Goal: Complete application form

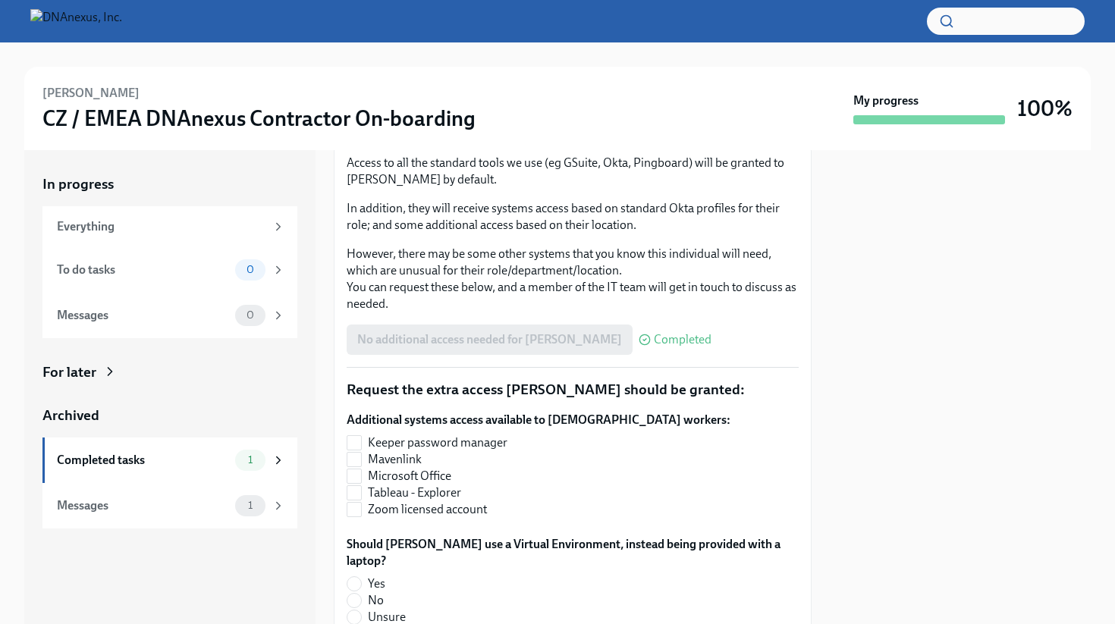
scroll to position [287, 0]
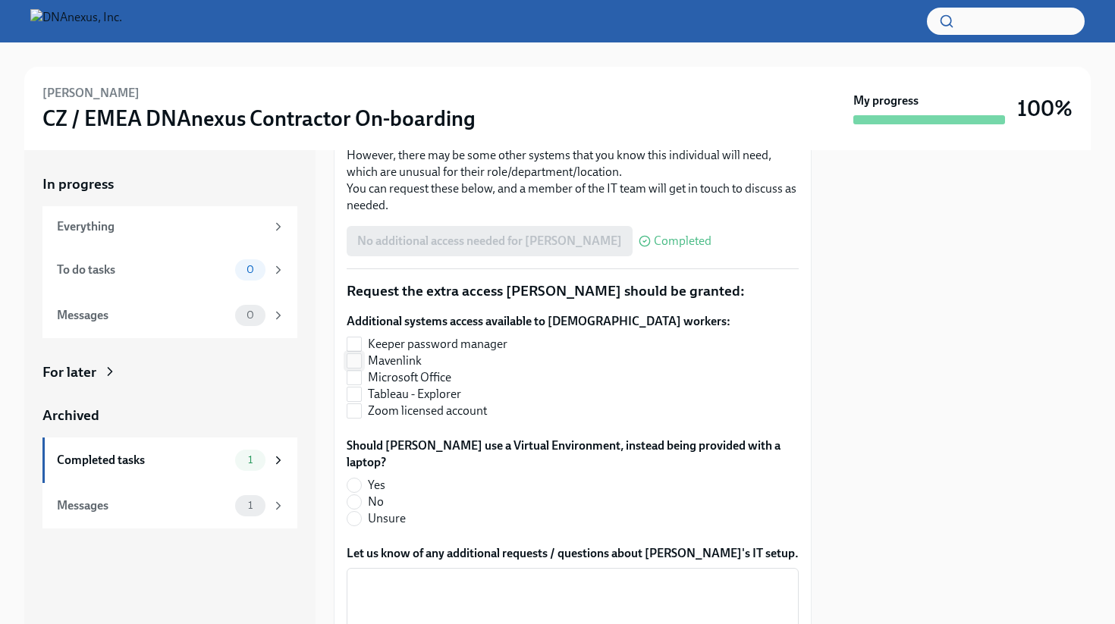
click at [404, 359] on span "Mavenlink" at bounding box center [395, 361] width 54 height 17
click at [361, 359] on input "Mavenlink" at bounding box center [354, 361] width 14 height 14
checkbox input "true"
click at [441, 349] on span "Keeper password manager" at bounding box center [438, 344] width 140 height 17
click at [361, 349] on input "Keeper password manager" at bounding box center [354, 345] width 14 height 14
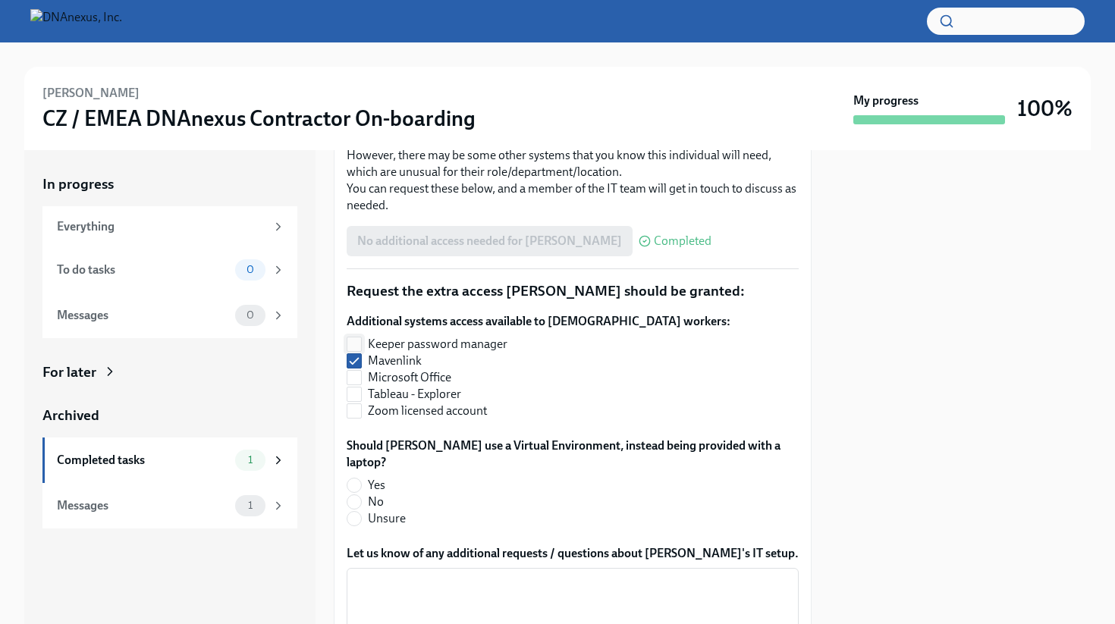
checkbox input "true"
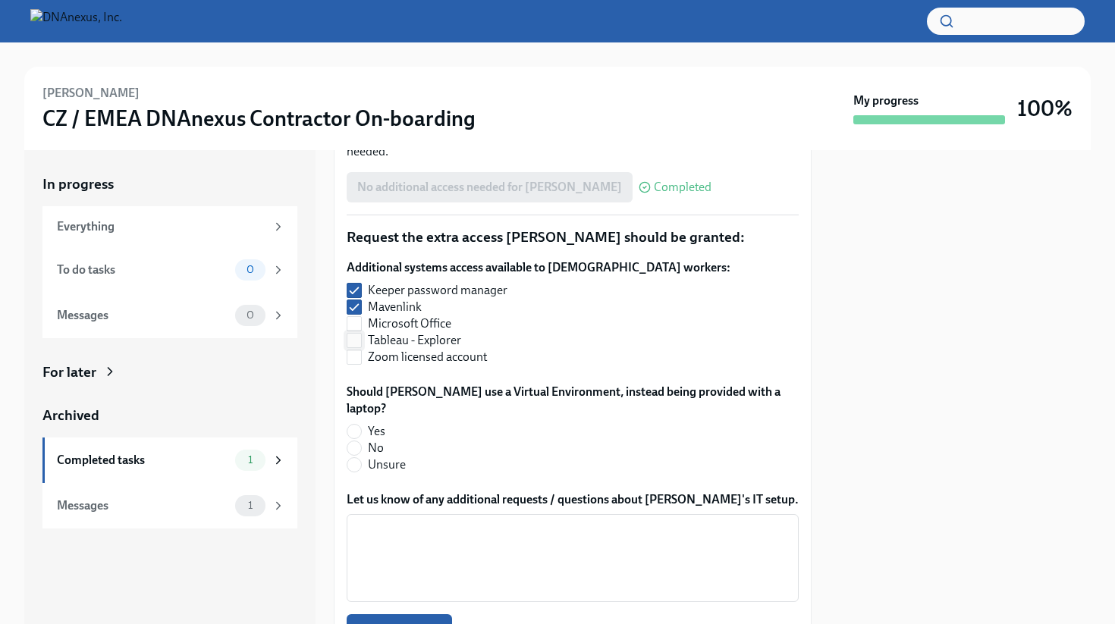
scroll to position [352, 0]
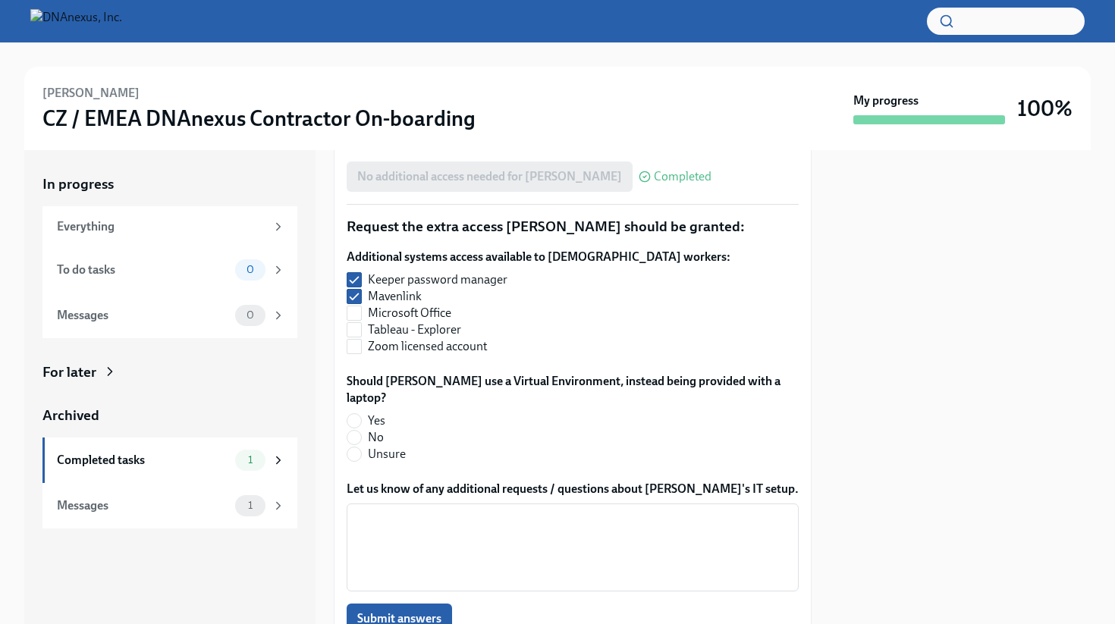
click at [379, 429] on span "No" at bounding box center [376, 437] width 16 height 17
click at [361, 431] on input "No" at bounding box center [354, 438] width 14 height 14
radio input "true"
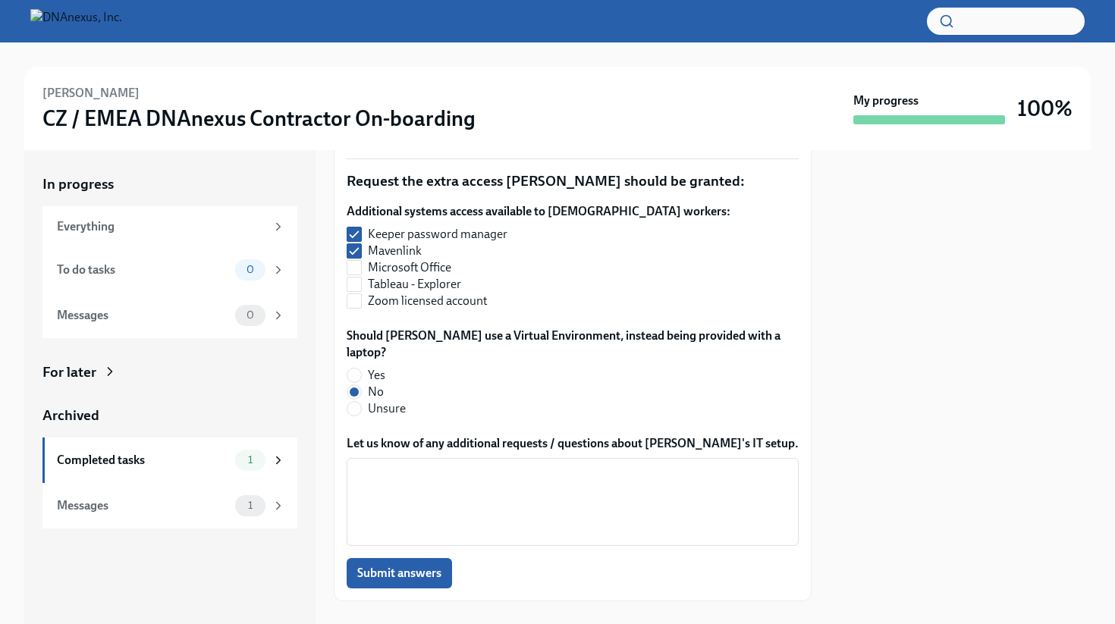
scroll to position [407, 0]
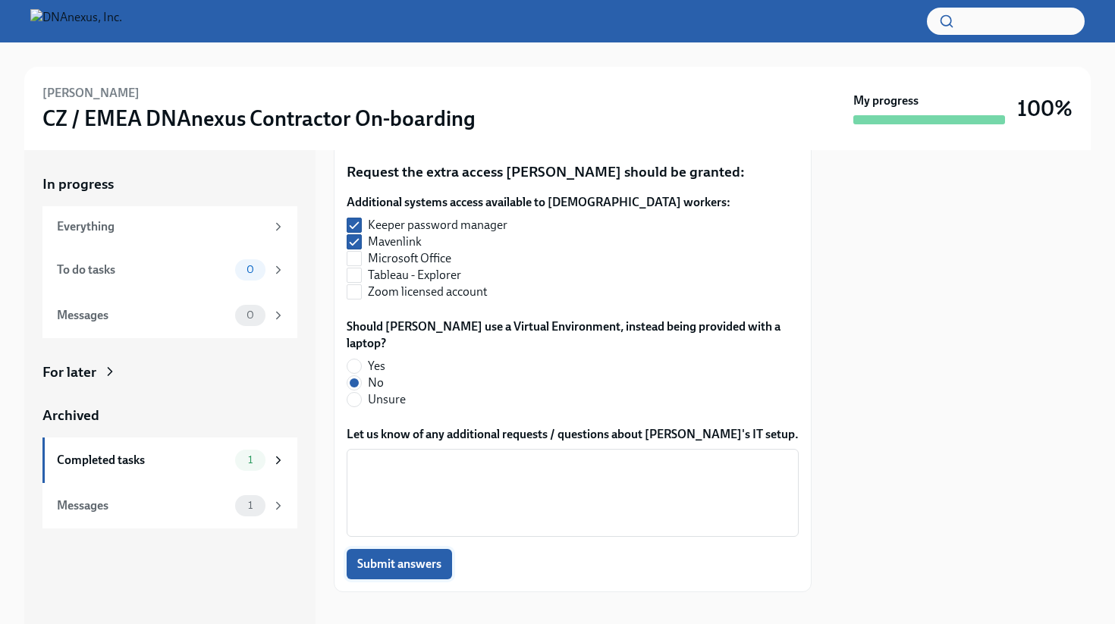
click at [410, 557] on span "Submit answers" at bounding box center [399, 564] width 84 height 15
click at [417, 449] on div "x ​" at bounding box center [573, 493] width 452 height 88
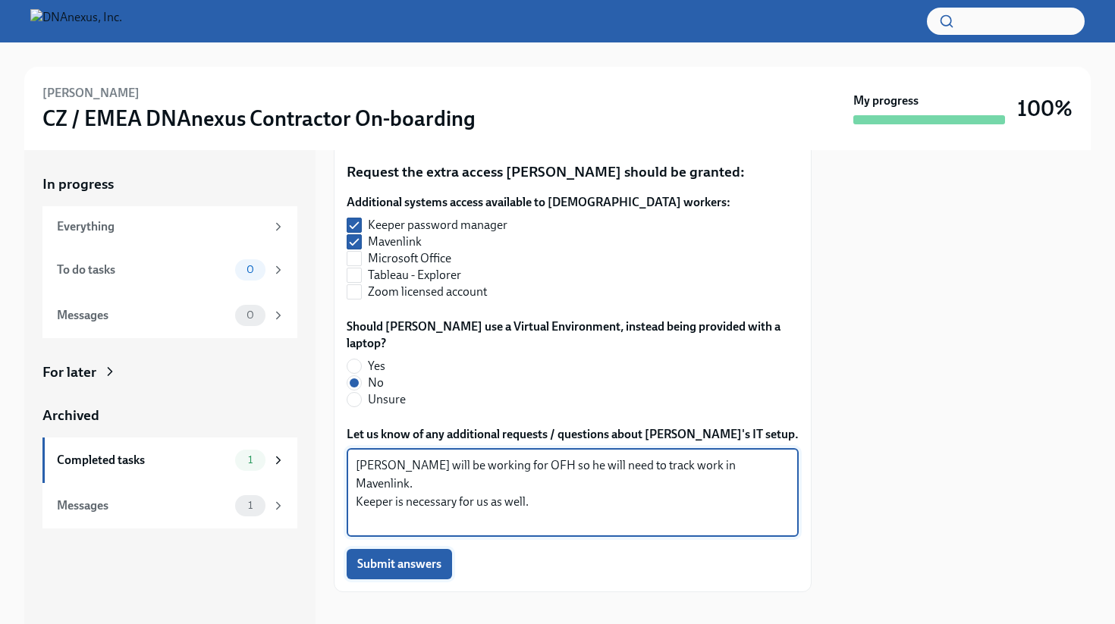
type textarea "[PERSON_NAME] will be working for OFH so he will need to track work in Mavenlin…"
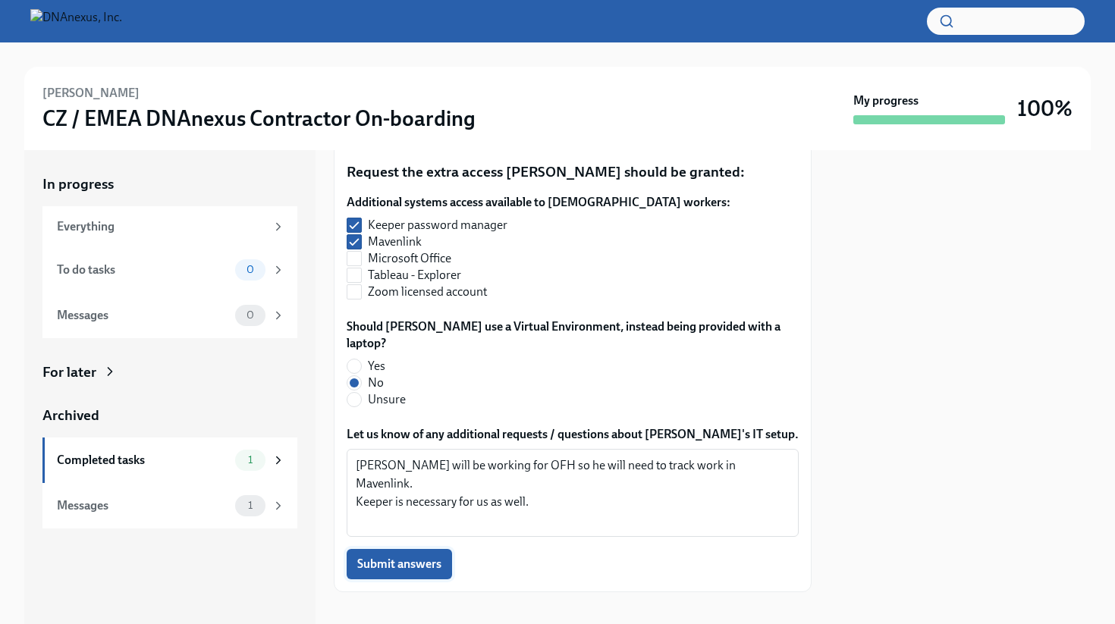
click at [412, 557] on span "Submit answers" at bounding box center [399, 564] width 84 height 15
